Goal: Browse casually

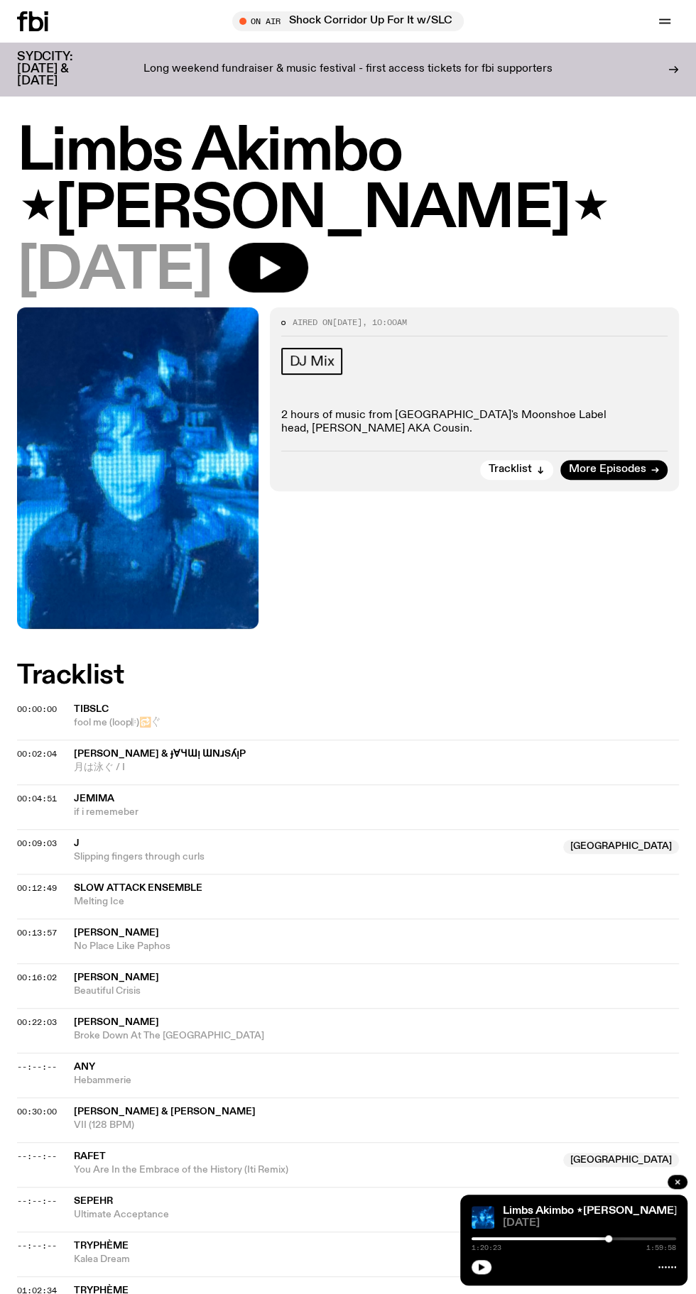
click at [280, 256] on icon "button" at bounding box center [270, 267] width 21 height 23
click at [282, 253] on icon "button" at bounding box center [268, 267] width 28 height 28
click at [308, 243] on button "button" at bounding box center [268, 268] width 79 height 50
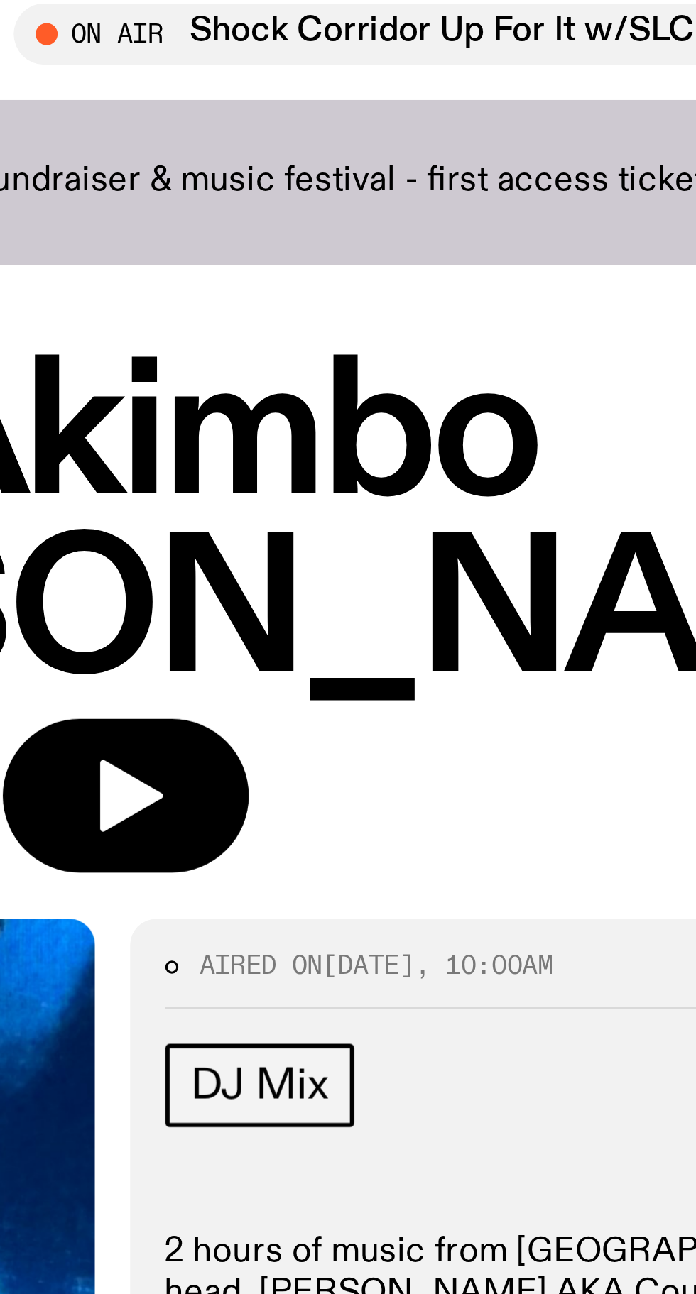
click at [280, 256] on icon "button" at bounding box center [270, 267] width 21 height 23
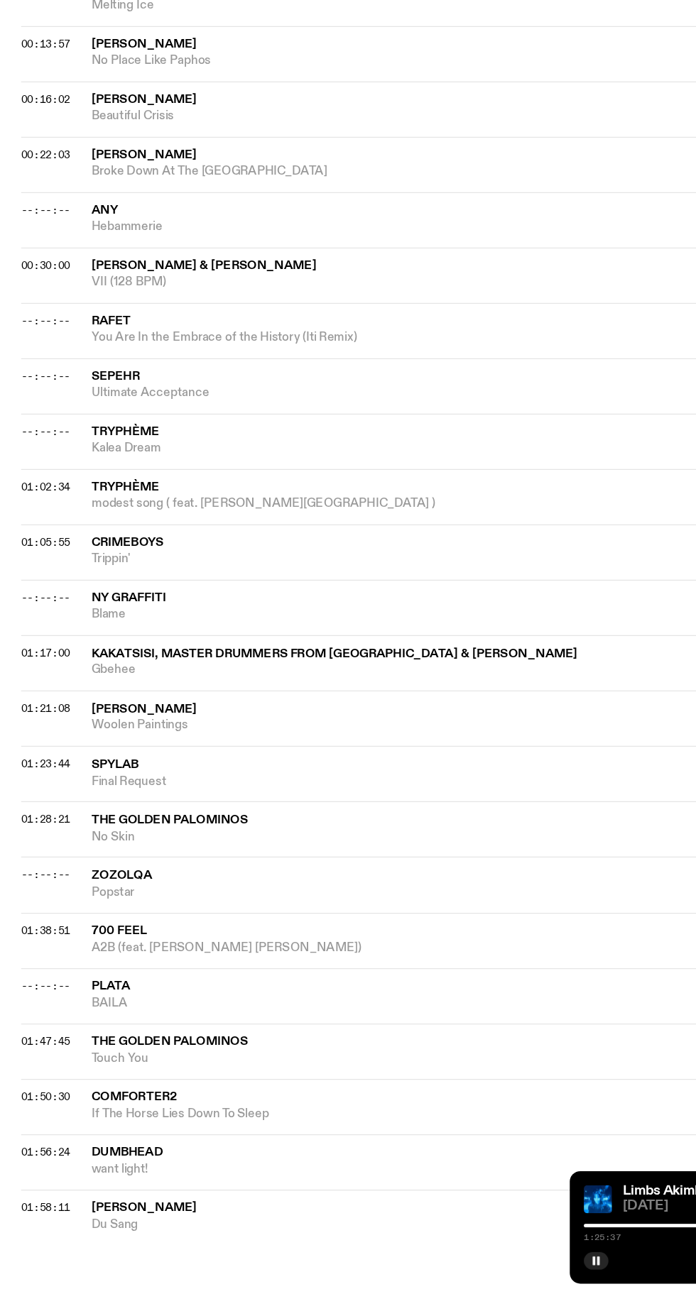
scroll to position [648, 0]
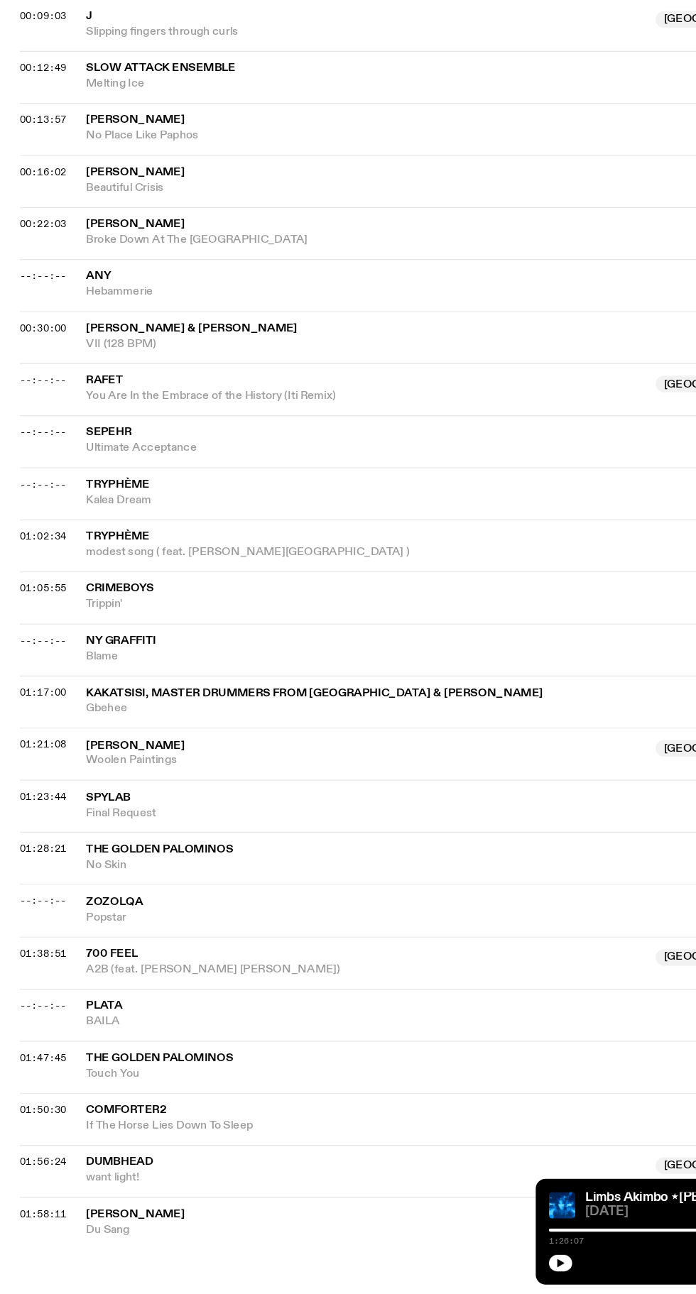
click at [485, 1265] on button "button" at bounding box center [481, 1267] width 20 height 14
click at [481, 1266] on icon "button" at bounding box center [481, 1266] width 6 height 7
